Goal: Task Accomplishment & Management: Use online tool/utility

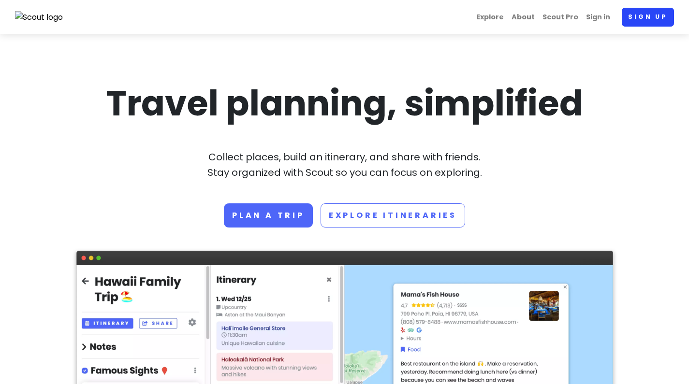
click at [631, 20] on link "Sign up" at bounding box center [648, 17] width 52 height 19
click at [600, 18] on link "Sign in" at bounding box center [598, 17] width 32 height 19
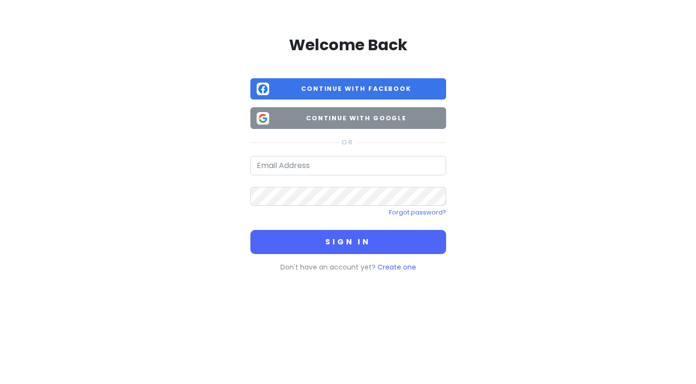
click at [326, 112] on button "Continue with Google" at bounding box center [348, 118] width 196 height 22
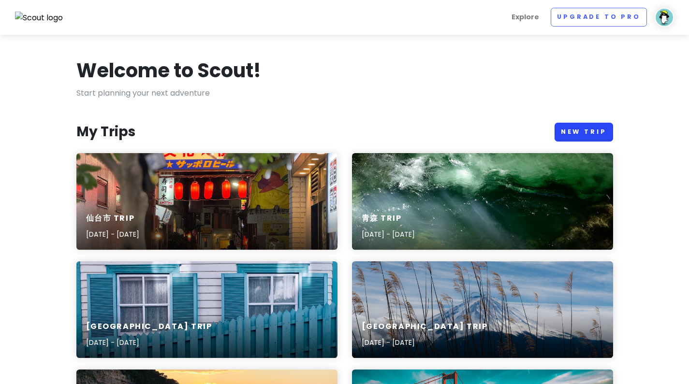
click at [565, 125] on link "New Trip" at bounding box center [584, 132] width 59 height 19
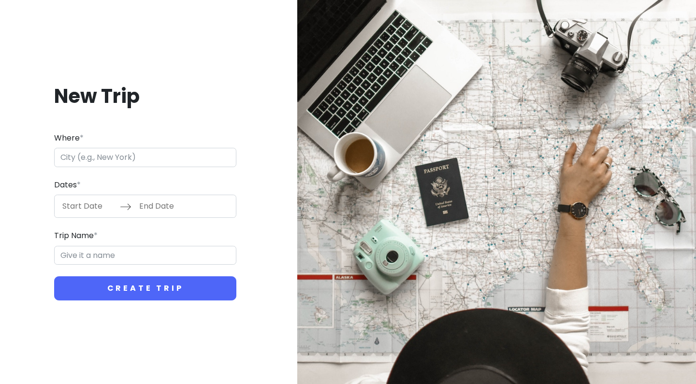
click at [202, 161] on input "Where *" at bounding box center [145, 157] width 182 height 19
type input "日本、[PERSON_NAME][GEOGRAPHIC_DATA][PERSON_NAME][GEOGRAPHIC_DATA]"
type input "[PERSON_NAME]市 Trip"
click at [75, 205] on input "Start Date" at bounding box center [88, 206] width 63 height 22
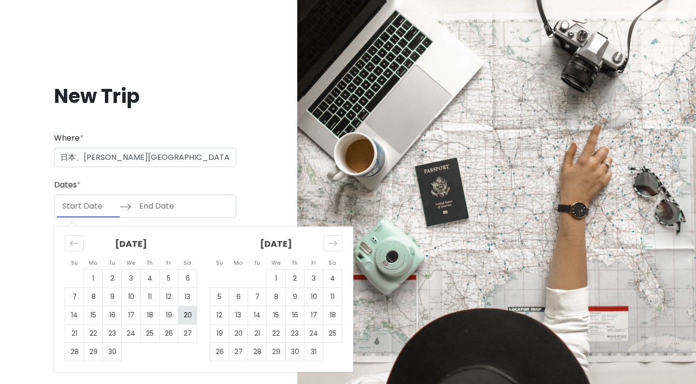
click at [191, 308] on td "20" at bounding box center [187, 316] width 19 height 18
type input "[DATE]"
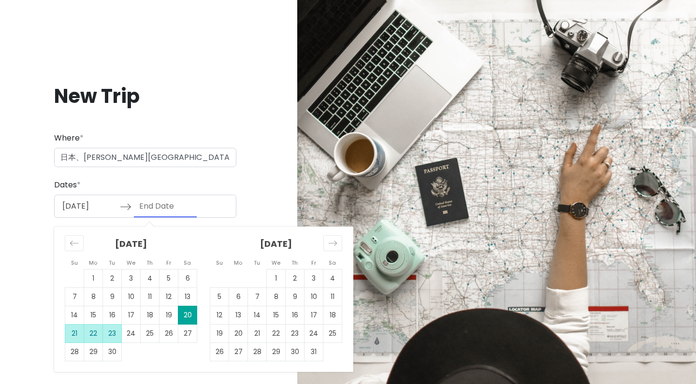
click at [104, 336] on td "23" at bounding box center [112, 334] width 19 height 18
type input "[DATE]"
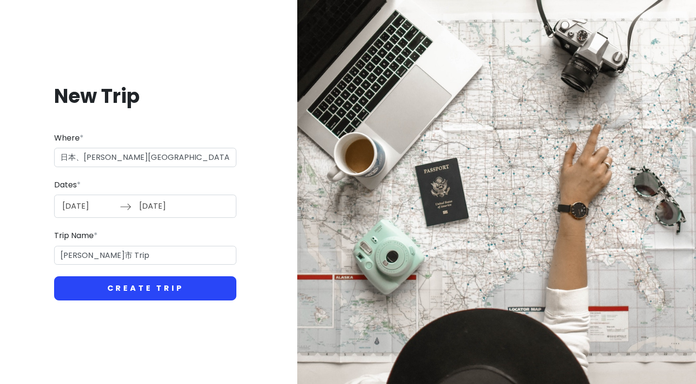
click at [125, 286] on button "Create Trip" at bounding box center [145, 289] width 182 height 24
